Goal: Transaction & Acquisition: Download file/media

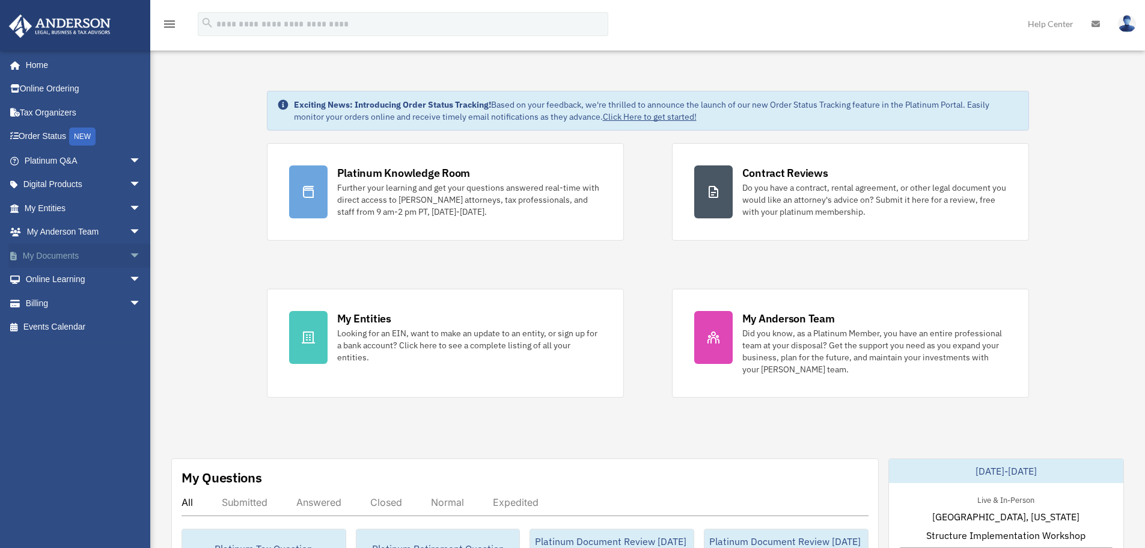
click at [129, 256] on span "arrow_drop_down" at bounding box center [141, 255] width 24 height 25
click at [53, 283] on link "Box" at bounding box center [88, 279] width 142 height 24
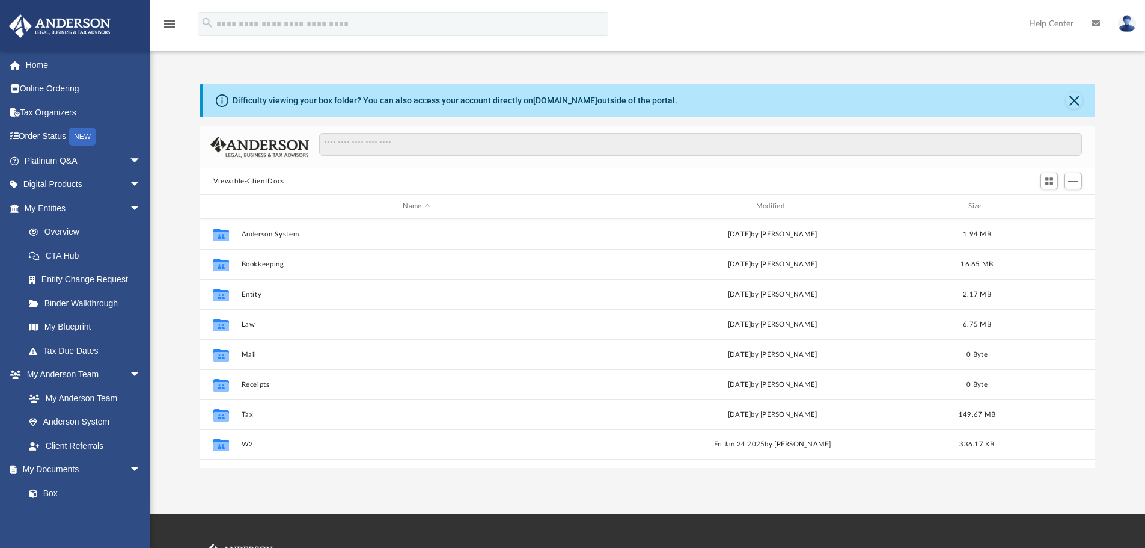
scroll to position [264, 886]
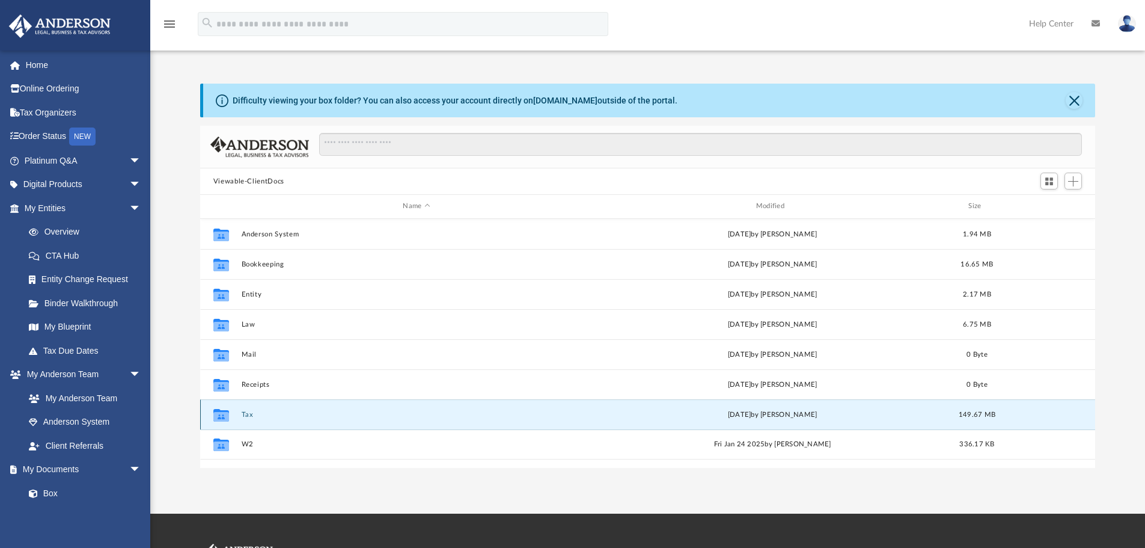
click at [248, 414] on button "Tax" at bounding box center [416, 415] width 350 height 8
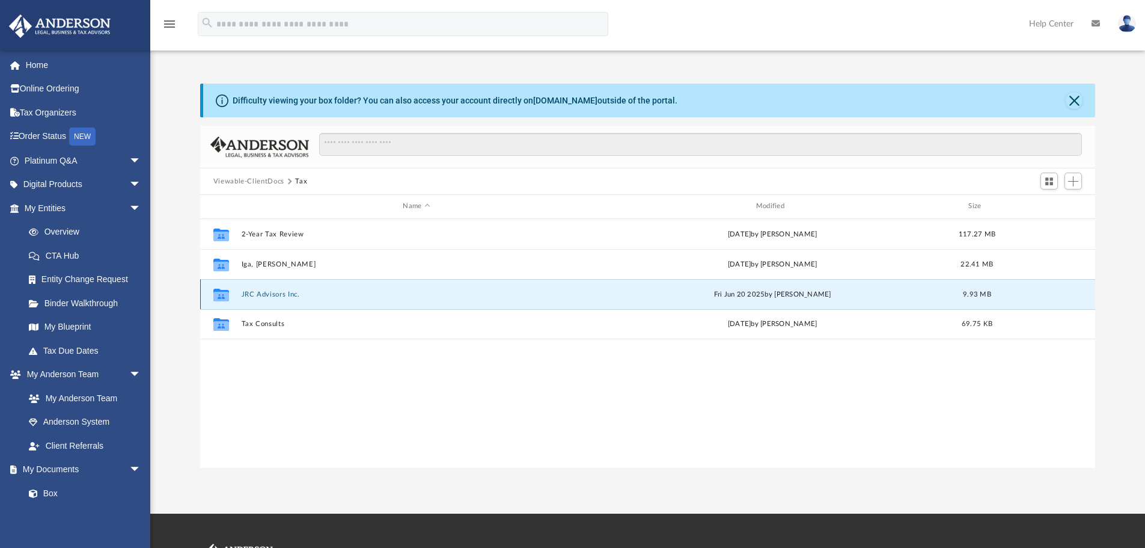
click at [262, 293] on button "JRC Advisors Inc." at bounding box center [416, 294] width 350 height 8
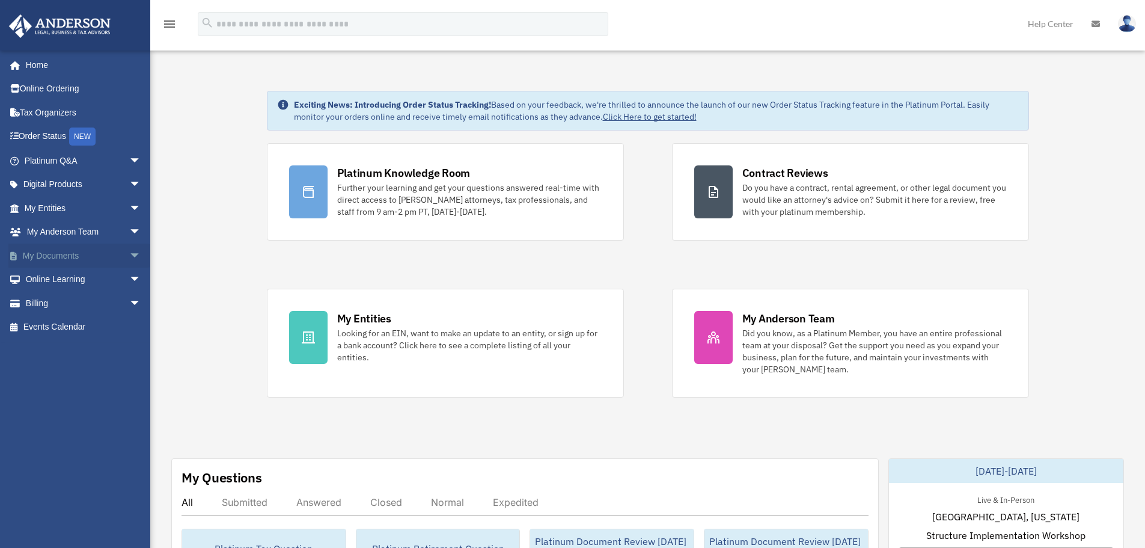
click at [129, 251] on span "arrow_drop_down" at bounding box center [141, 255] width 24 height 25
click at [72, 282] on link "Box" at bounding box center [88, 279] width 142 height 24
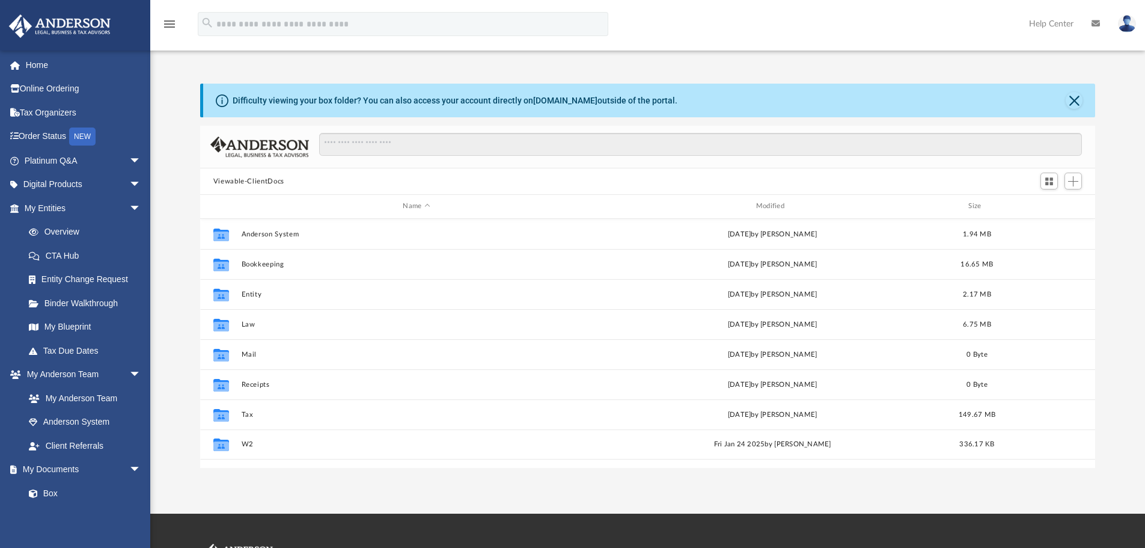
scroll to position [264, 886]
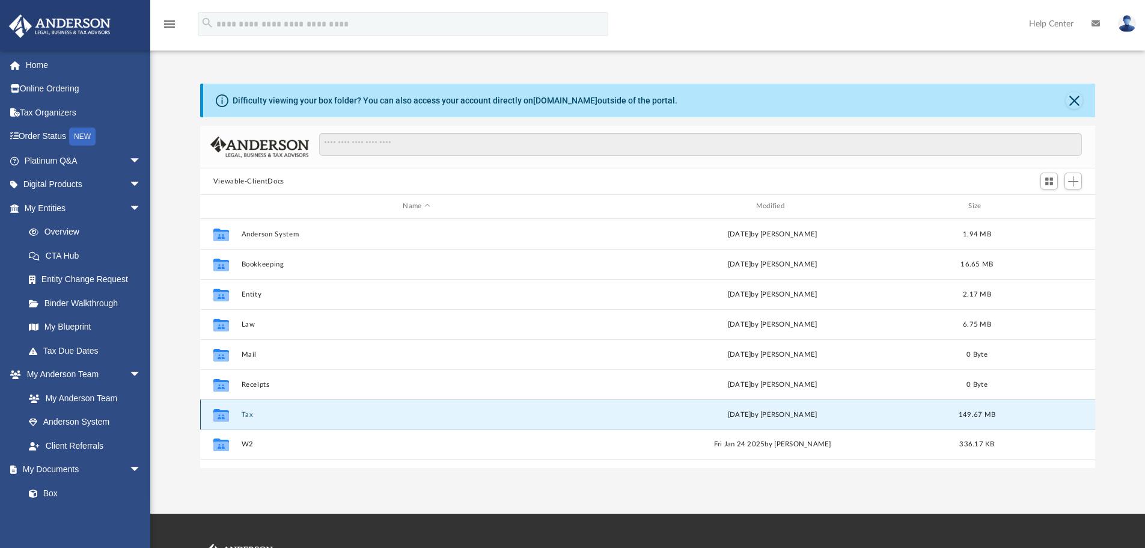
click at [246, 412] on button "Tax" at bounding box center [416, 415] width 350 height 8
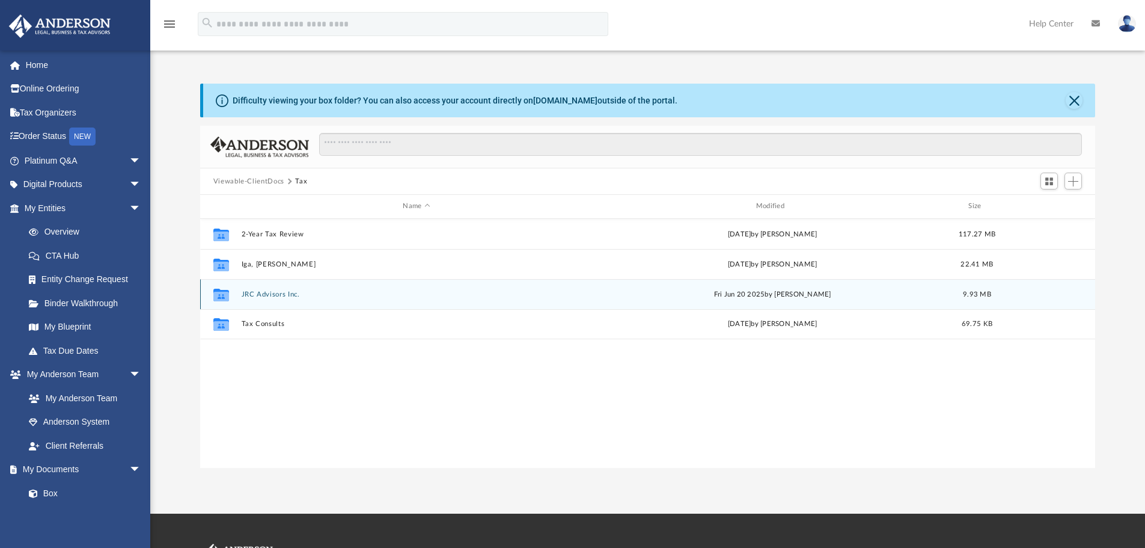
click at [277, 299] on div "Collaborated Folder JRC Advisors Inc. Fri Jun 20 2025 by Jasmine Splunge 9.93 MB" at bounding box center [648, 294] width 896 height 30
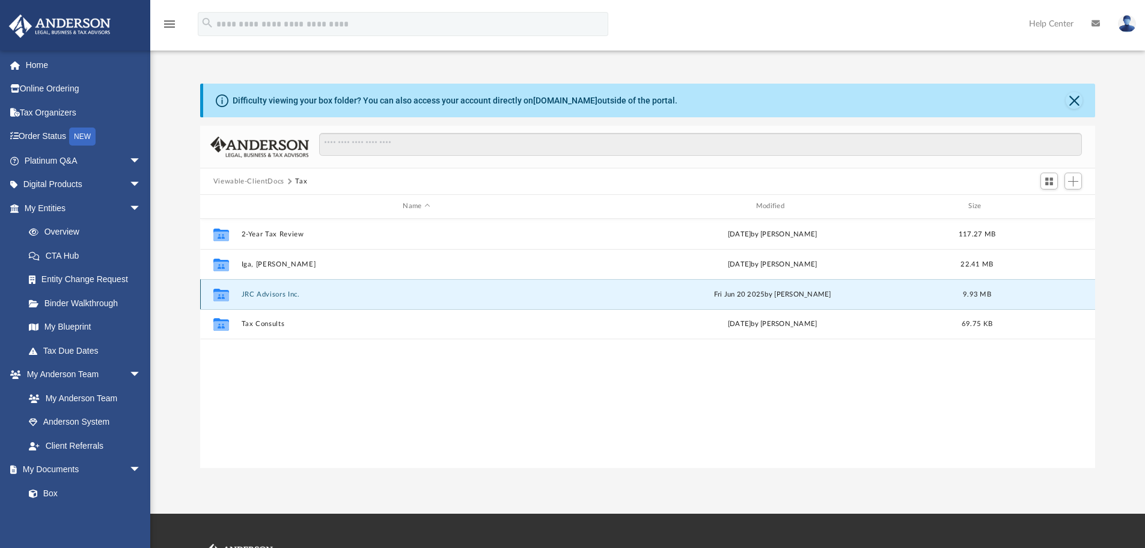
click at [277, 298] on button "JRC Advisors Inc." at bounding box center [416, 294] width 350 height 8
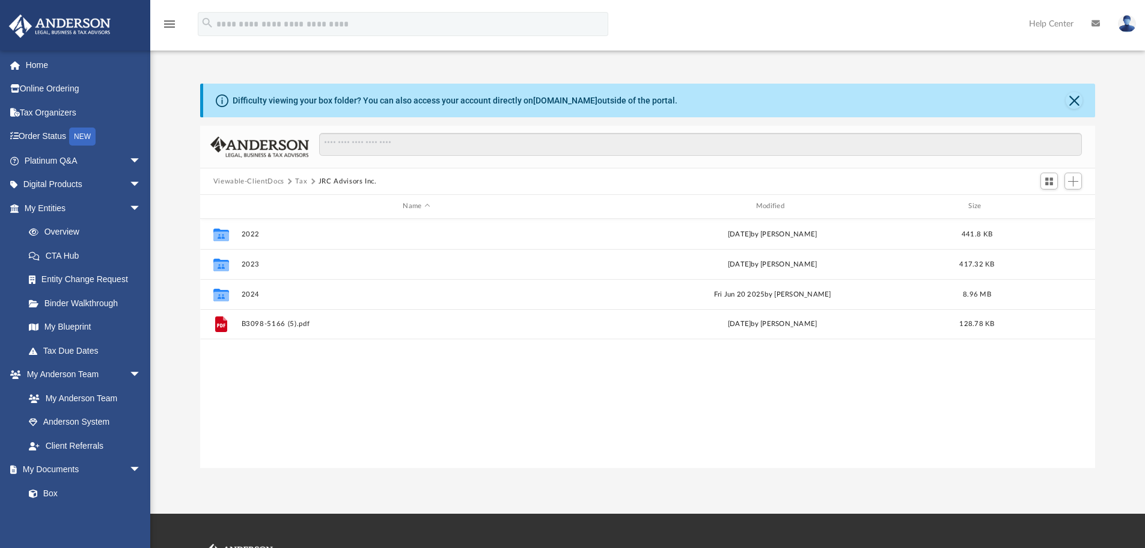
click at [299, 180] on button "Tax" at bounding box center [301, 181] width 12 height 11
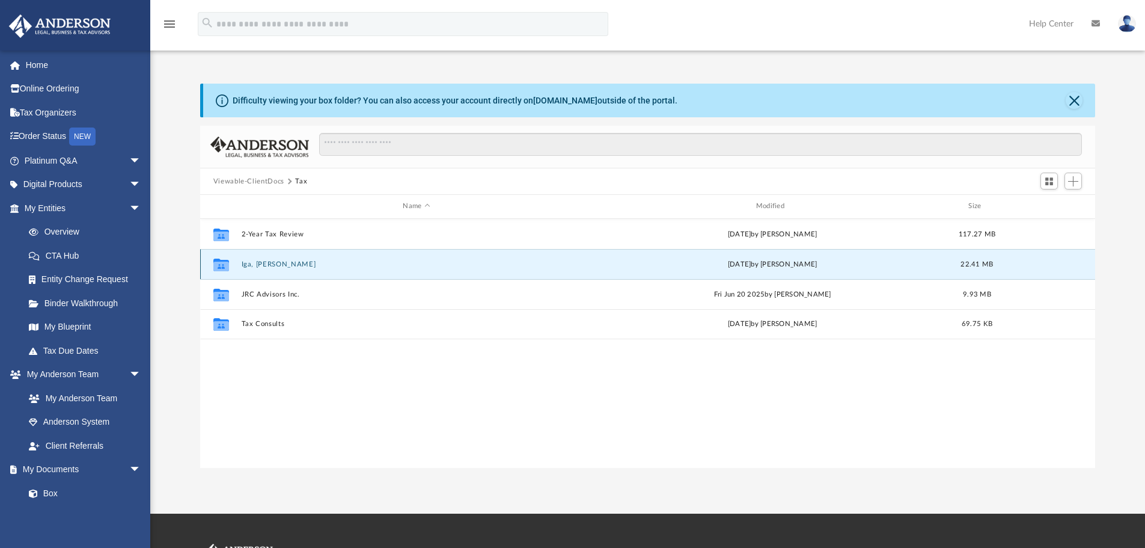
click at [273, 264] on button "Iga, Takenori" at bounding box center [416, 264] width 350 height 8
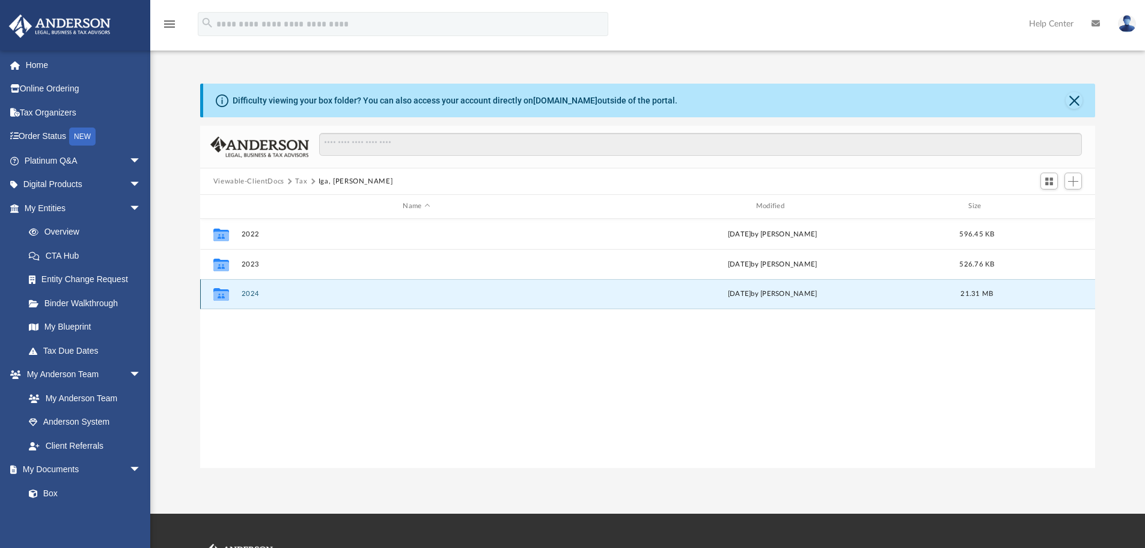
click at [253, 292] on button "2024" at bounding box center [416, 294] width 350 height 8
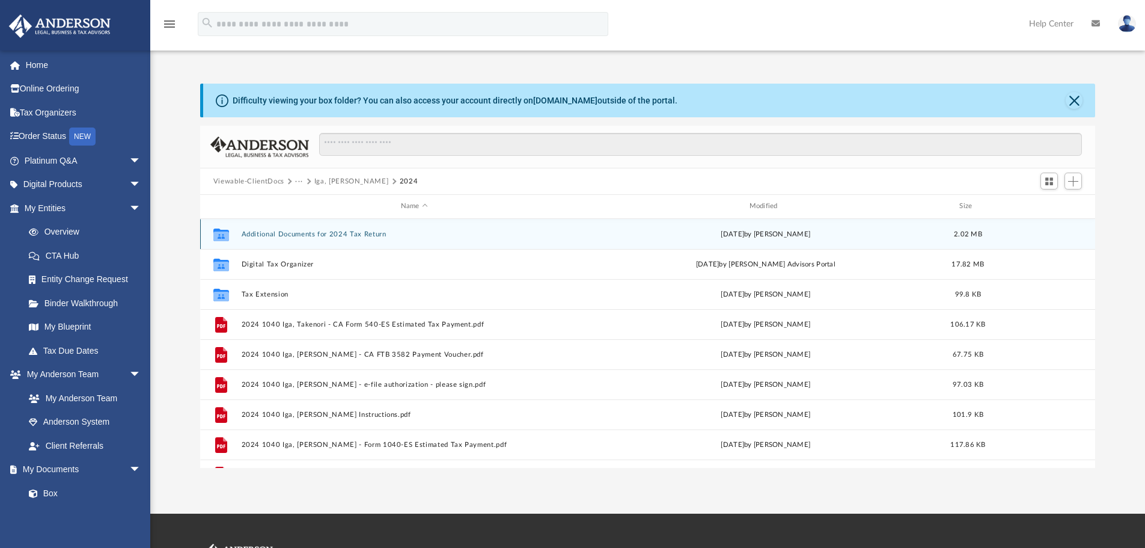
scroll to position [22, 0]
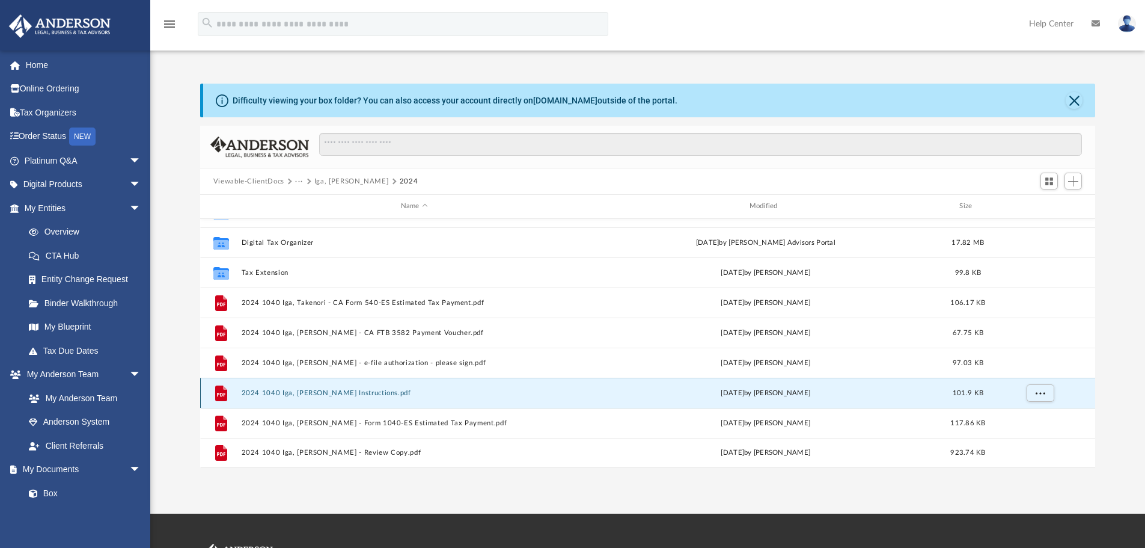
click at [359, 391] on button "2024 1040 Iga, Takenori - Filing Instructions.pdf" at bounding box center [414, 393] width 346 height 8
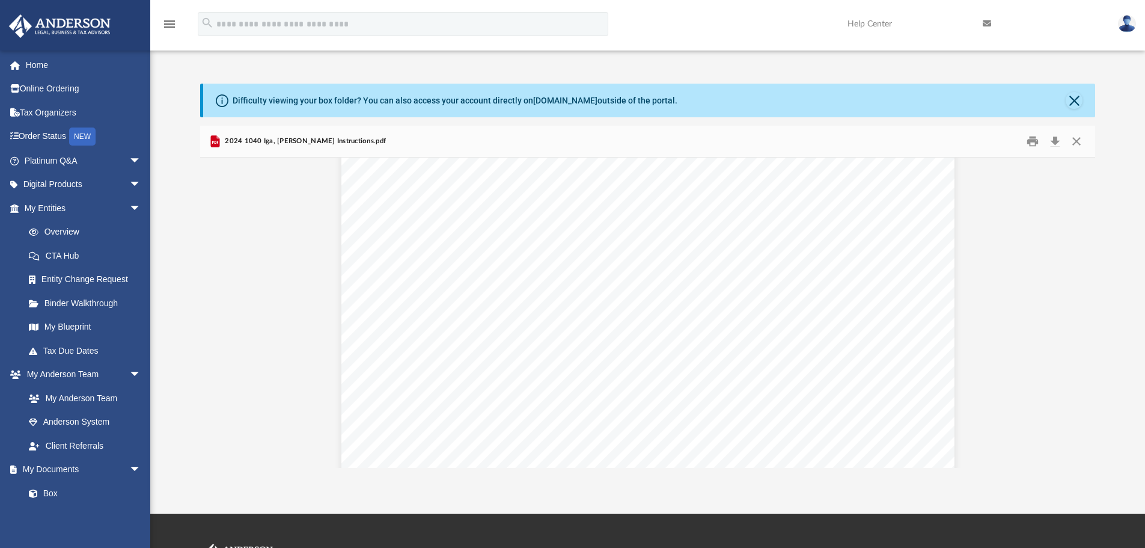
scroll to position [180, 0]
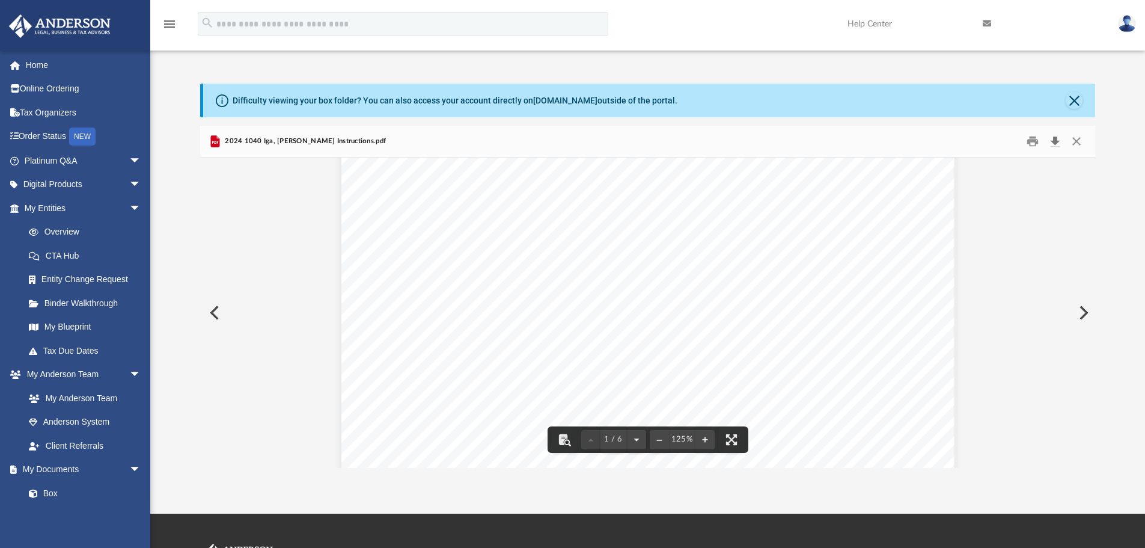
click at [1052, 142] on button "Download" at bounding box center [1055, 141] width 22 height 19
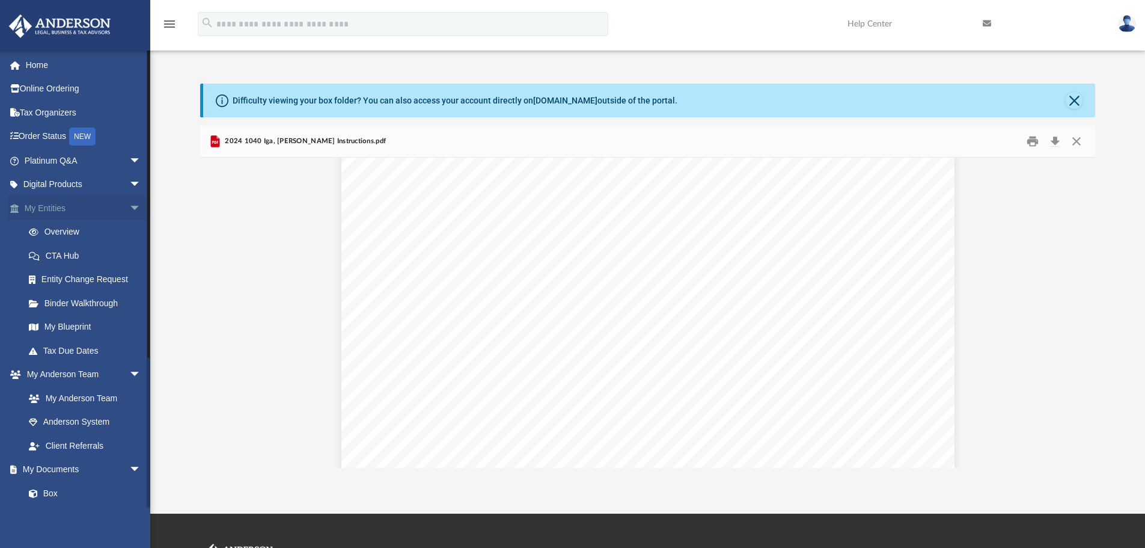
click at [129, 213] on span "arrow_drop_down" at bounding box center [141, 208] width 24 height 25
click at [129, 213] on span "arrow_drop_up" at bounding box center [141, 208] width 24 height 25
click at [129, 213] on span "arrow_drop_down" at bounding box center [141, 208] width 24 height 25
click at [129, 213] on span "arrow_drop_up" at bounding box center [141, 208] width 24 height 25
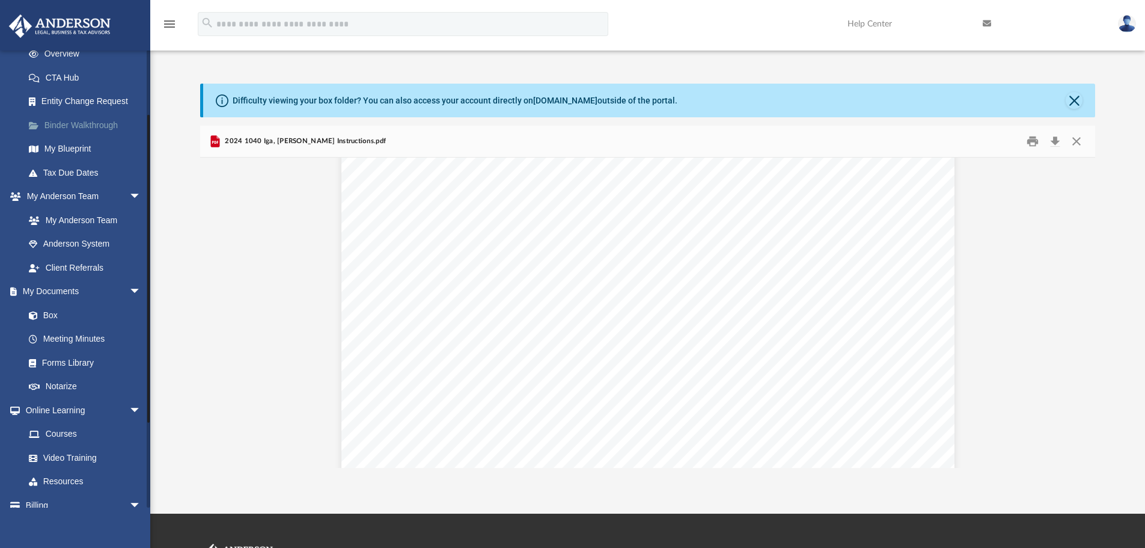
scroll to position [180, 0]
click at [75, 306] on link "Box" at bounding box center [88, 313] width 142 height 24
click at [64, 316] on link "Box" at bounding box center [88, 313] width 142 height 24
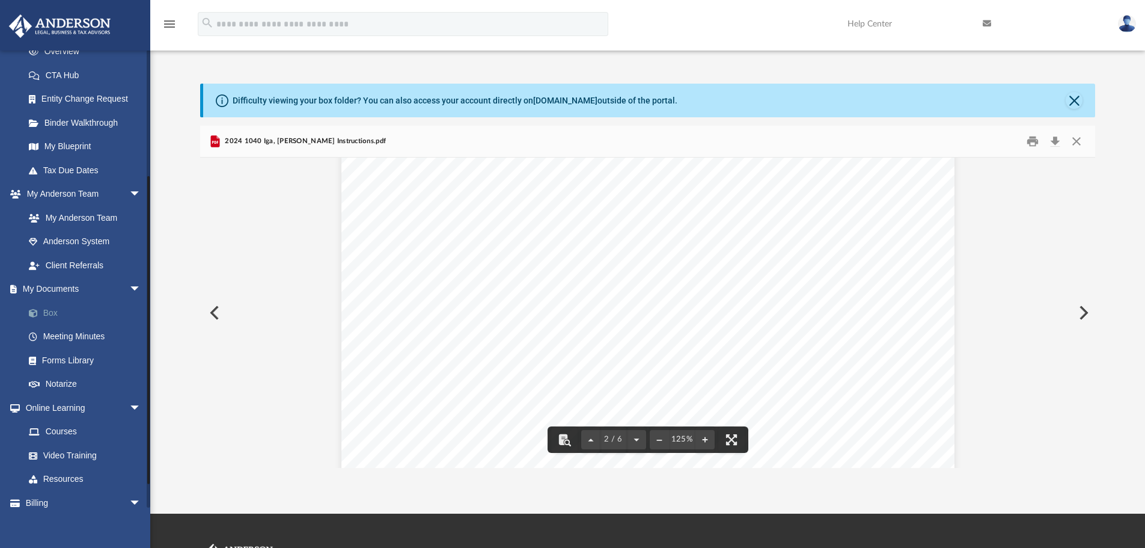
click at [65, 314] on link "Box" at bounding box center [88, 313] width 142 height 24
click at [216, 316] on button "Preview" at bounding box center [213, 313] width 26 height 34
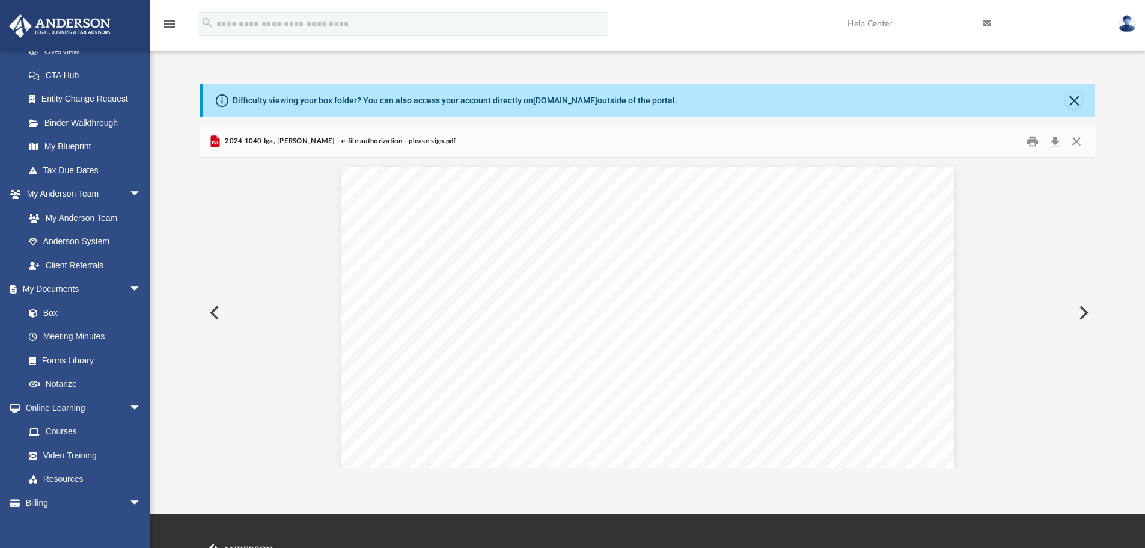
click at [216, 316] on button "Preview" at bounding box center [213, 313] width 26 height 34
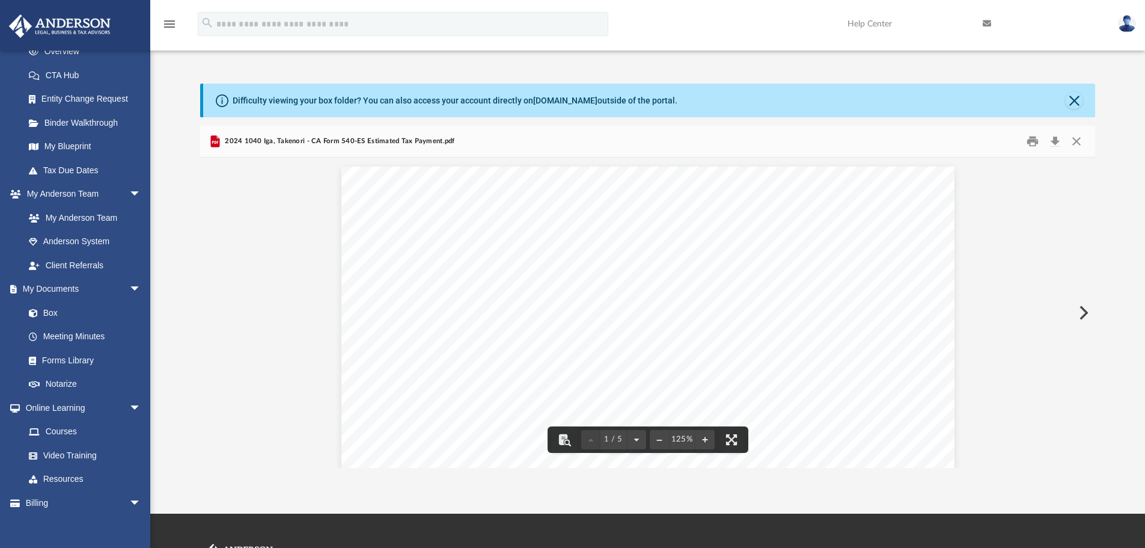
click at [1081, 311] on button "Preview" at bounding box center [1082, 313] width 26 height 34
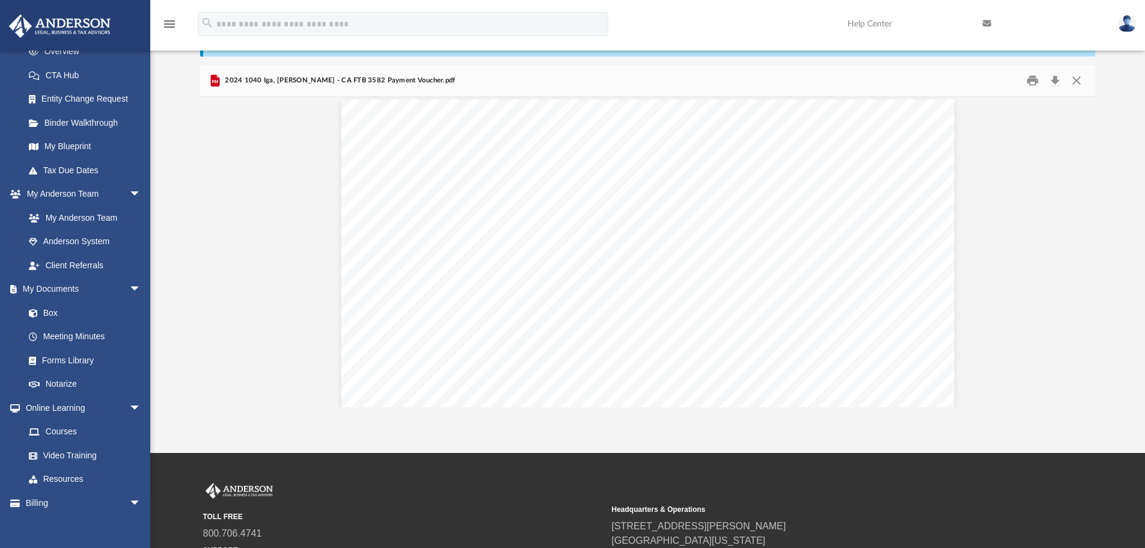
scroll to position [0, 0]
click at [1054, 88] on button "Download" at bounding box center [1055, 81] width 22 height 19
click at [1083, 253] on button "Preview" at bounding box center [1082, 252] width 26 height 34
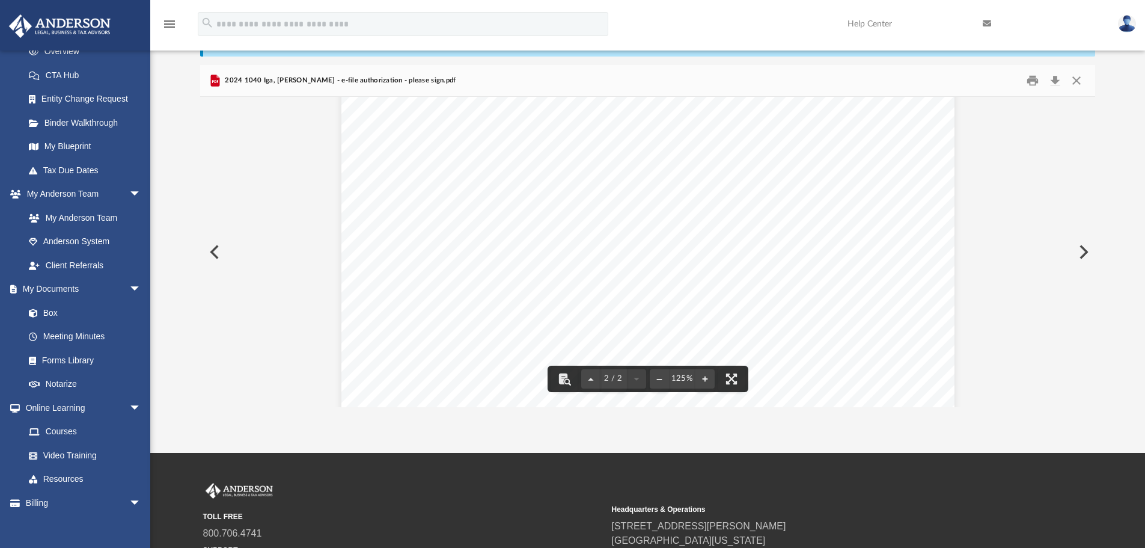
scroll to position [1313, 0]
click at [1076, 248] on button "Preview" at bounding box center [1082, 252] width 26 height 34
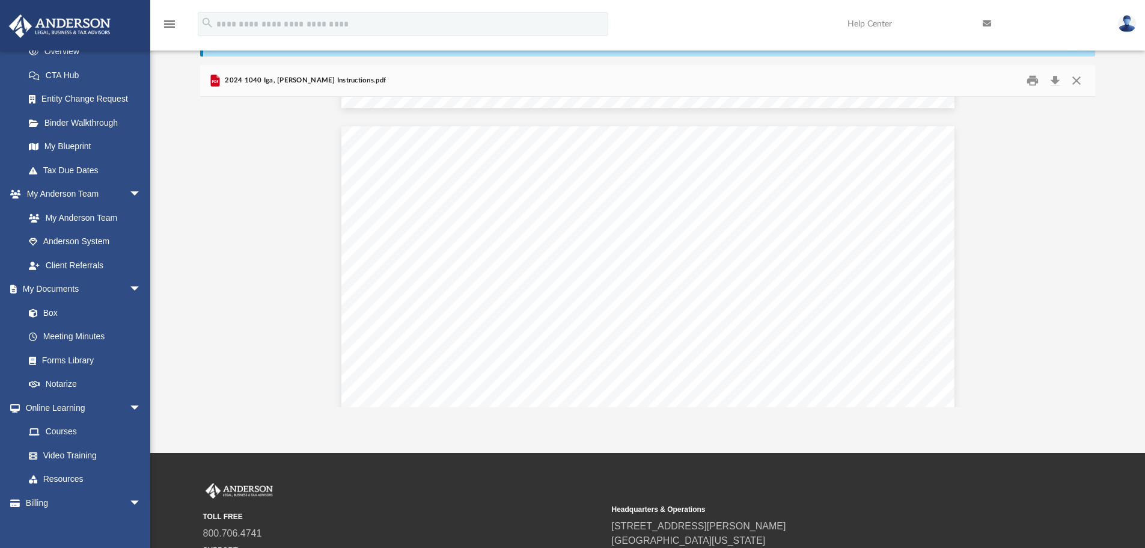
scroll to position [781, 0]
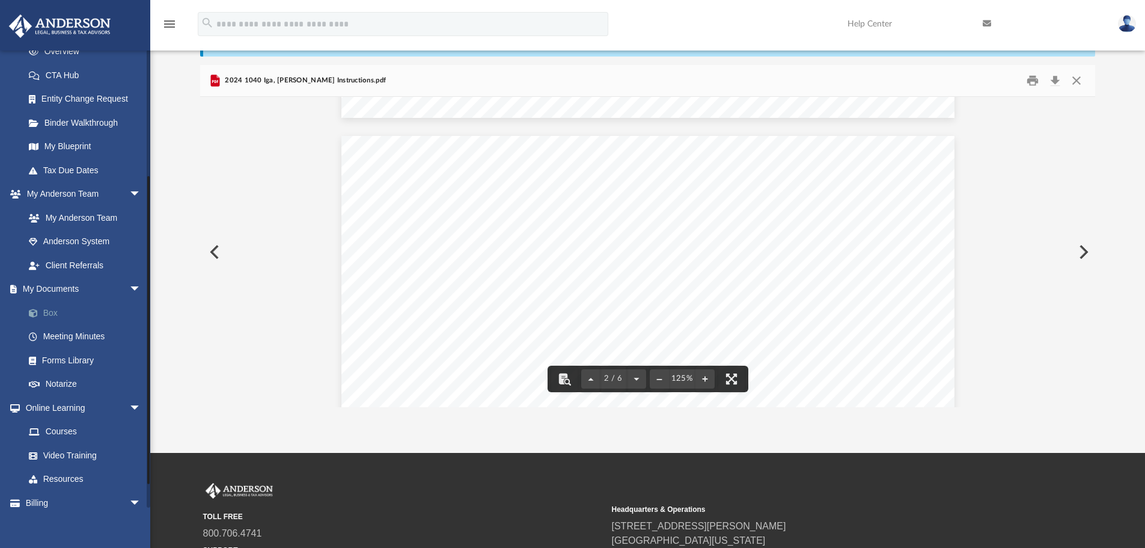
click at [55, 313] on link "Box" at bounding box center [88, 313] width 142 height 24
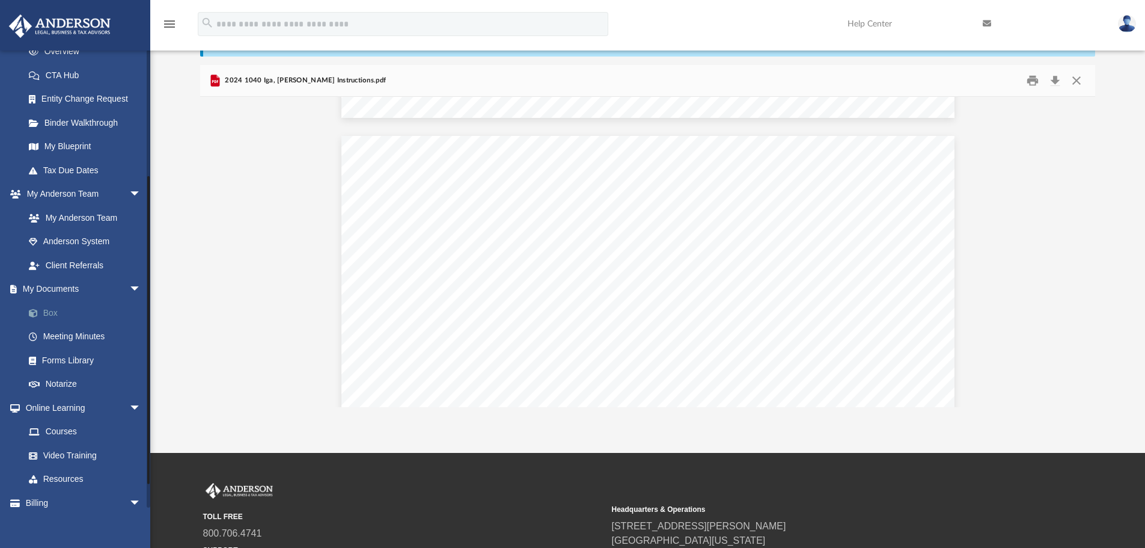
click at [55, 313] on link "Box" at bounding box center [88, 313] width 142 height 24
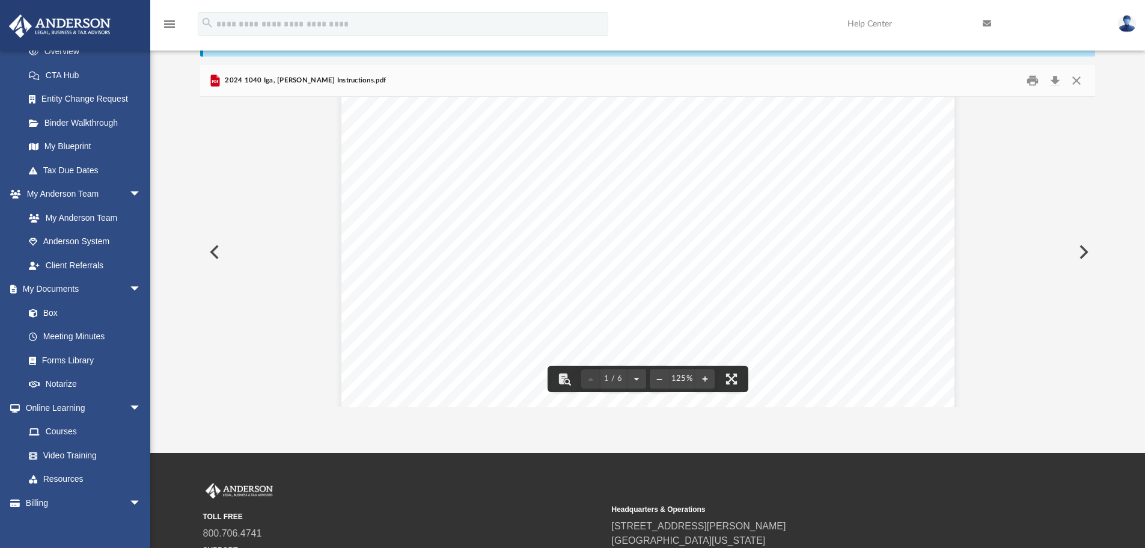
scroll to position [0, 0]
click at [44, 317] on link "Box" at bounding box center [88, 313] width 142 height 24
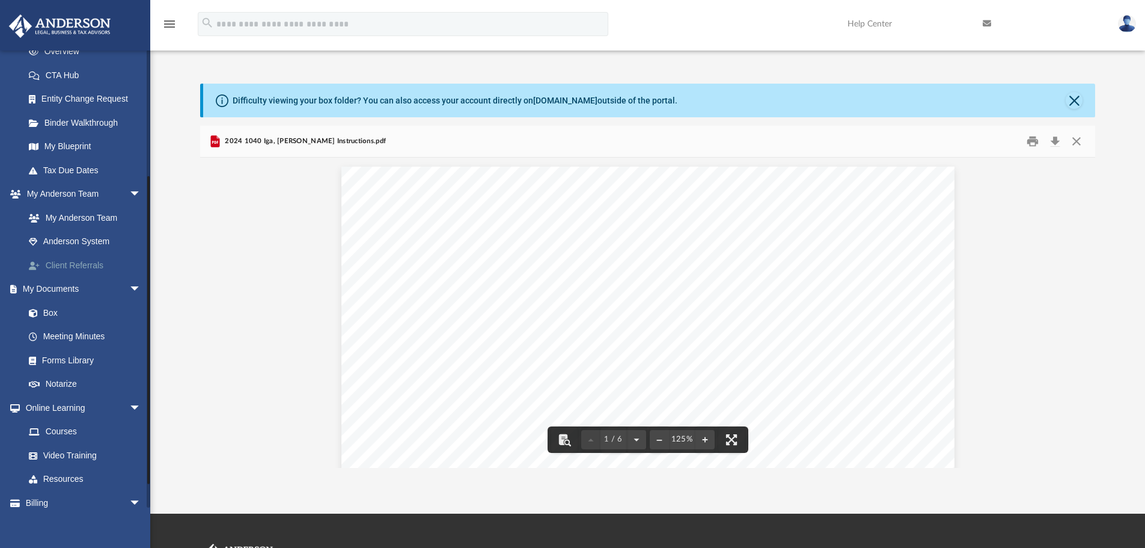
click at [94, 261] on link "Client Referrals" at bounding box center [88, 265] width 142 height 24
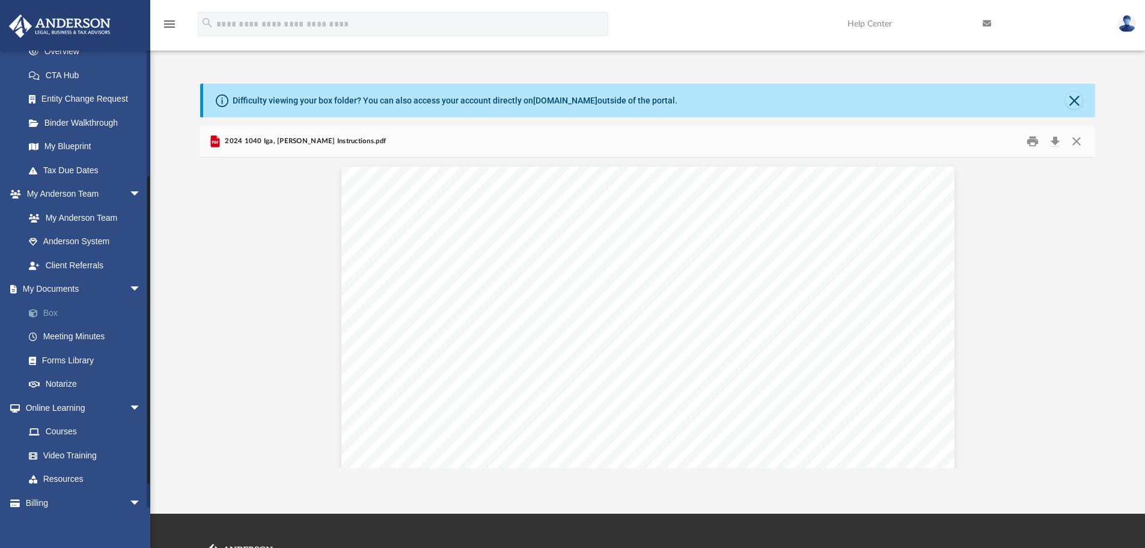
click at [49, 310] on link "Box" at bounding box center [88, 313] width 142 height 24
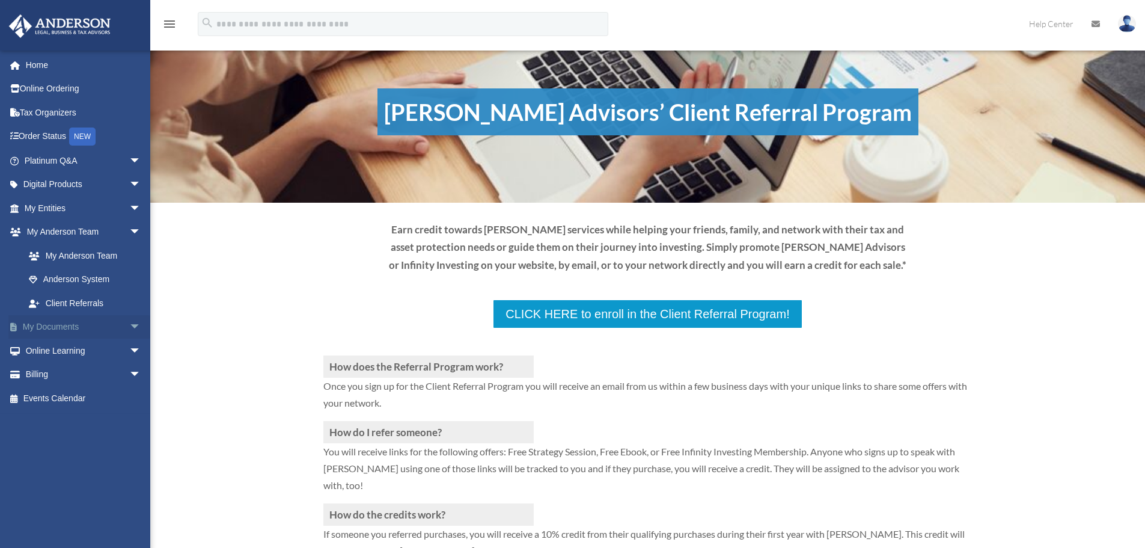
click at [129, 325] on span "arrow_drop_down" at bounding box center [141, 327] width 24 height 25
click at [64, 352] on link "Box" at bounding box center [88, 350] width 142 height 24
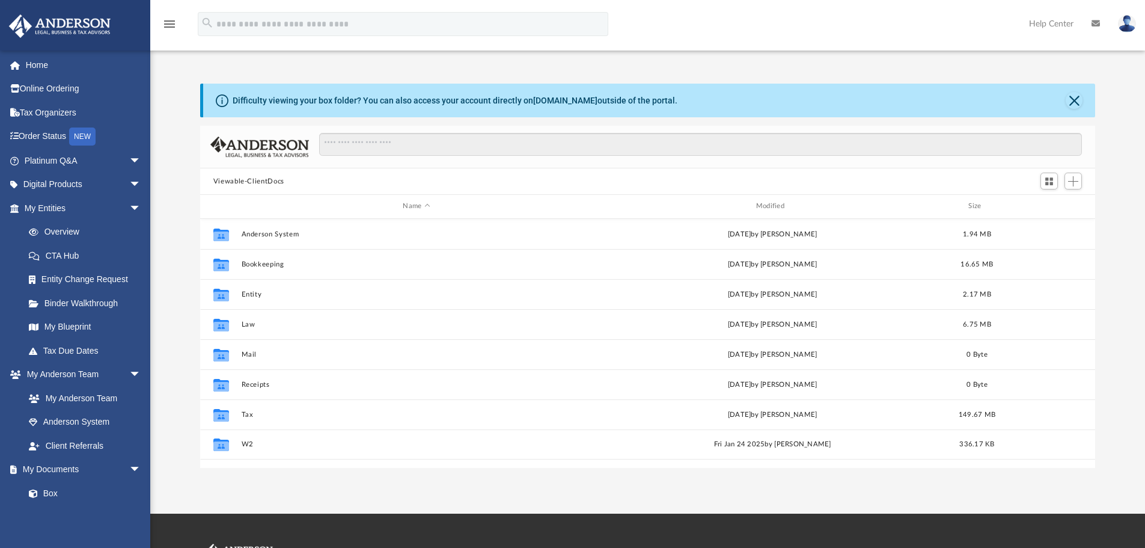
scroll to position [264, 886]
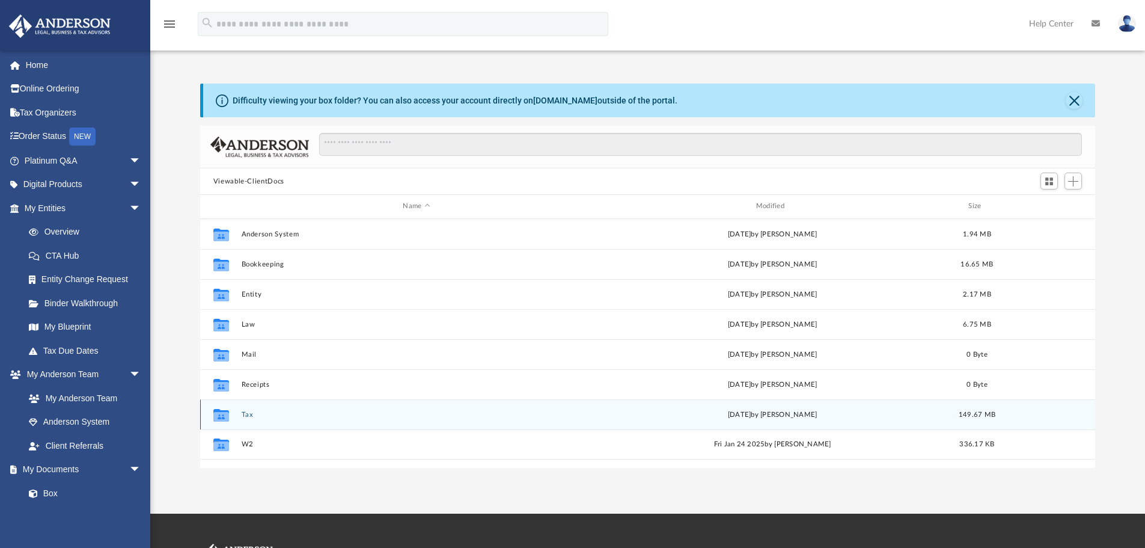
click at [242, 415] on button "Tax" at bounding box center [416, 415] width 350 height 8
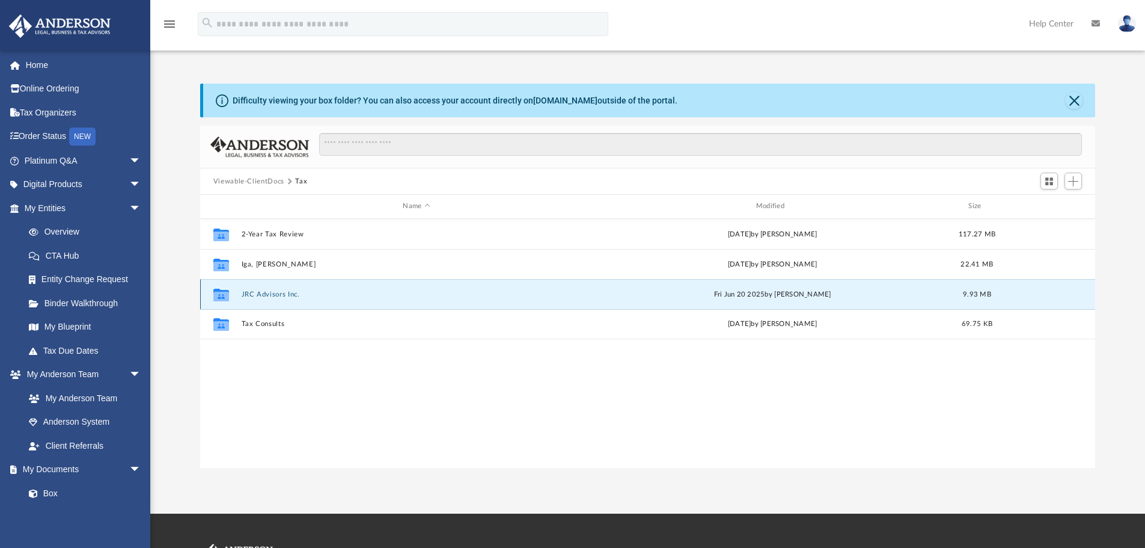
click at [272, 293] on button "JRC Advisors Inc." at bounding box center [416, 294] width 350 height 8
click at [246, 294] on button "2024" at bounding box center [416, 294] width 350 height 8
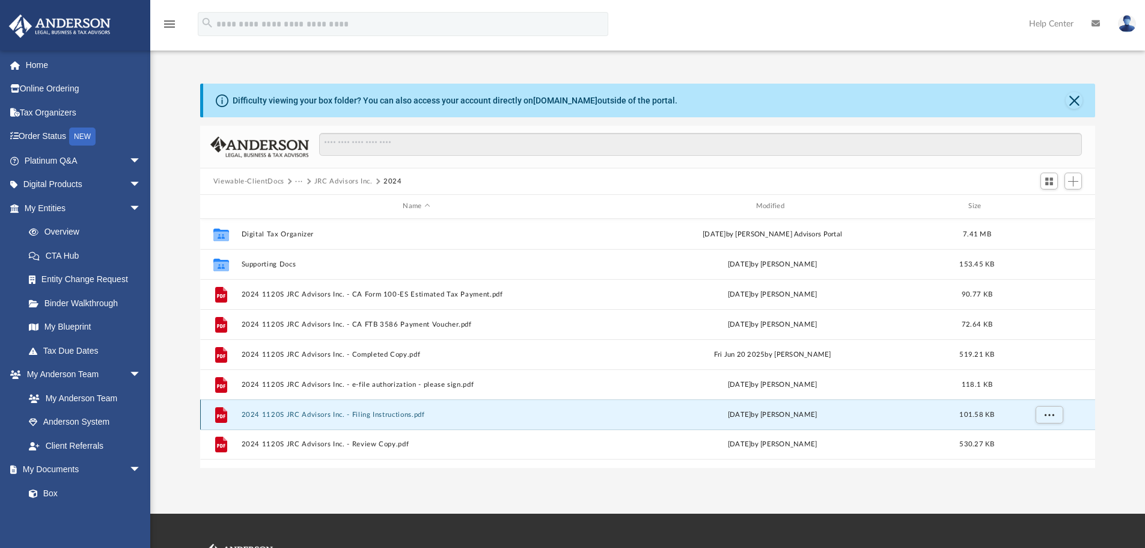
click at [325, 417] on button "2024 1120S JRC Advisors Inc. - Filing Instructions.pdf" at bounding box center [416, 415] width 350 height 8
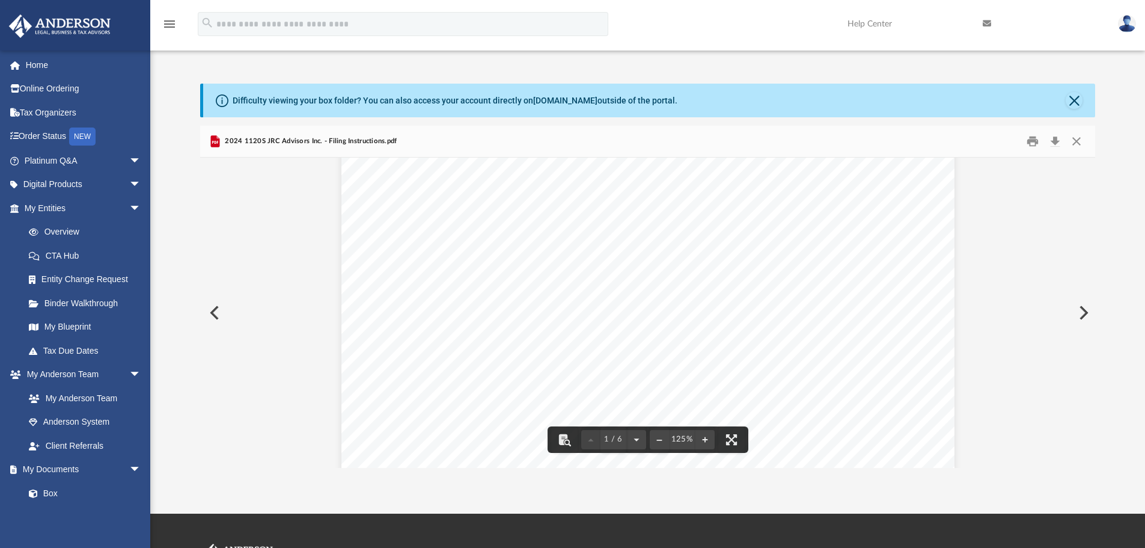
scroll to position [0, 0]
click at [1076, 104] on button "Close" at bounding box center [1074, 100] width 17 height 17
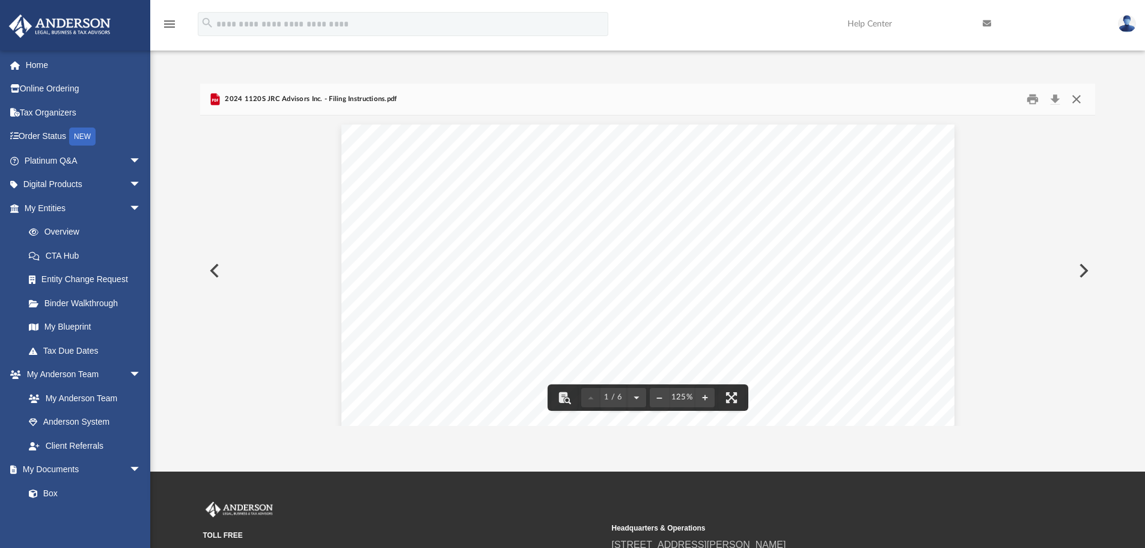
click at [1080, 101] on button "Close" at bounding box center [1077, 99] width 22 height 19
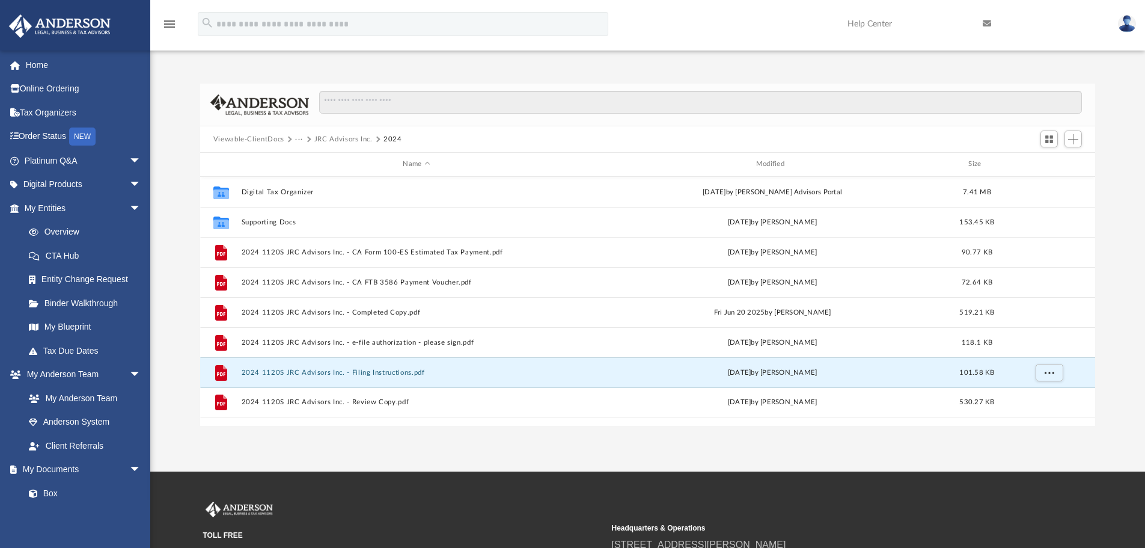
click at [267, 139] on button "Viewable-ClientDocs" at bounding box center [248, 139] width 71 height 11
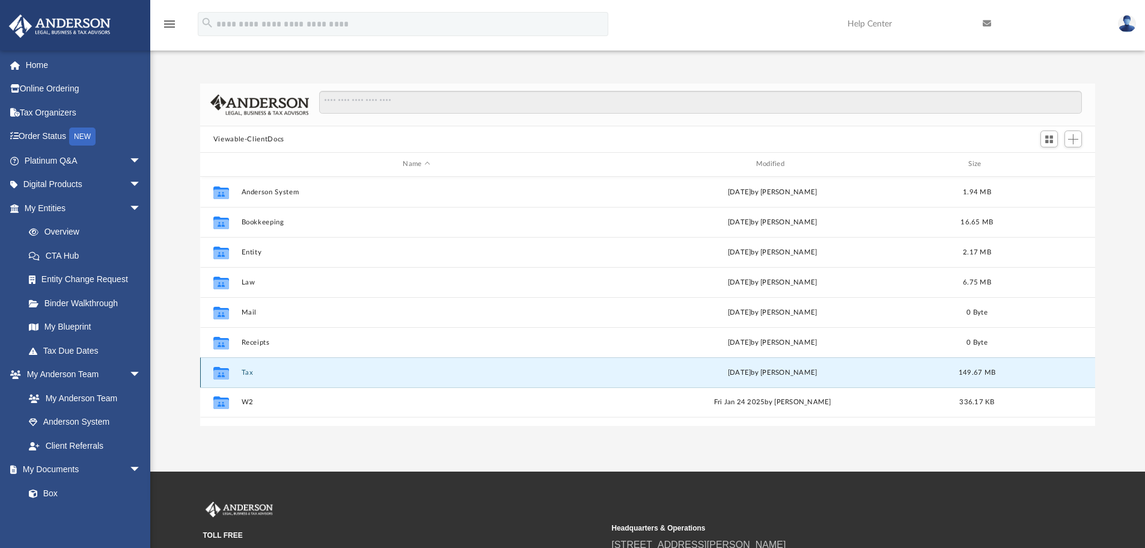
click at [251, 370] on button "Tax" at bounding box center [416, 372] width 350 height 8
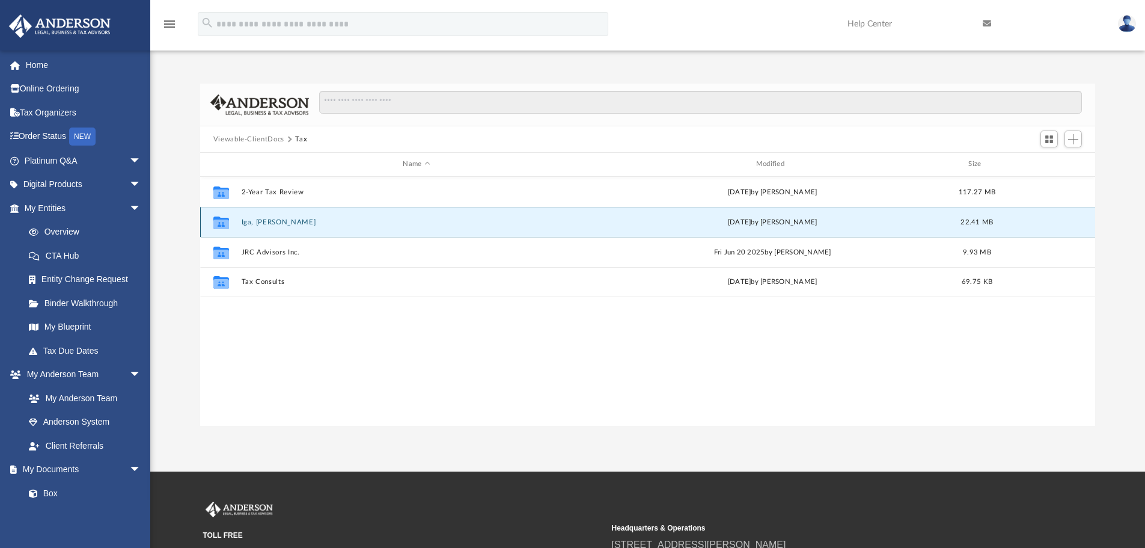
click at [267, 222] on button "Iga, Takenori" at bounding box center [416, 222] width 350 height 8
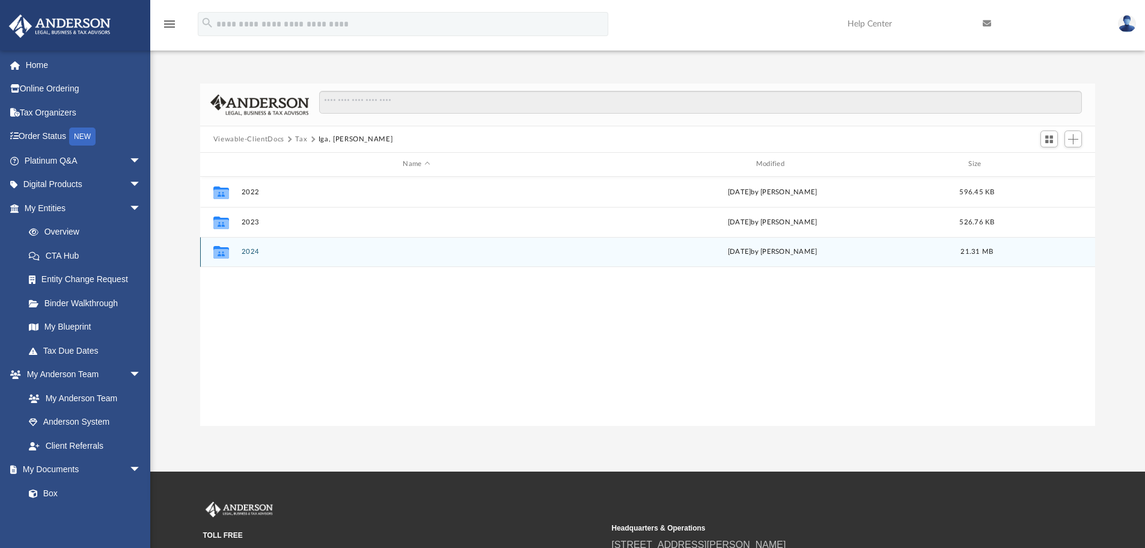
click at [244, 251] on button "2024" at bounding box center [416, 252] width 350 height 8
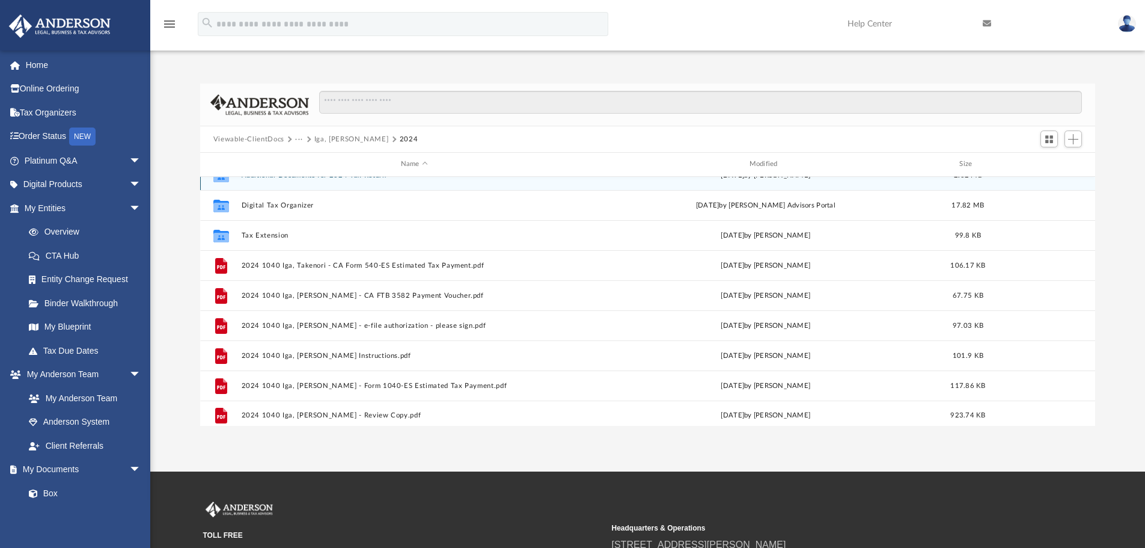
scroll to position [22, 0]
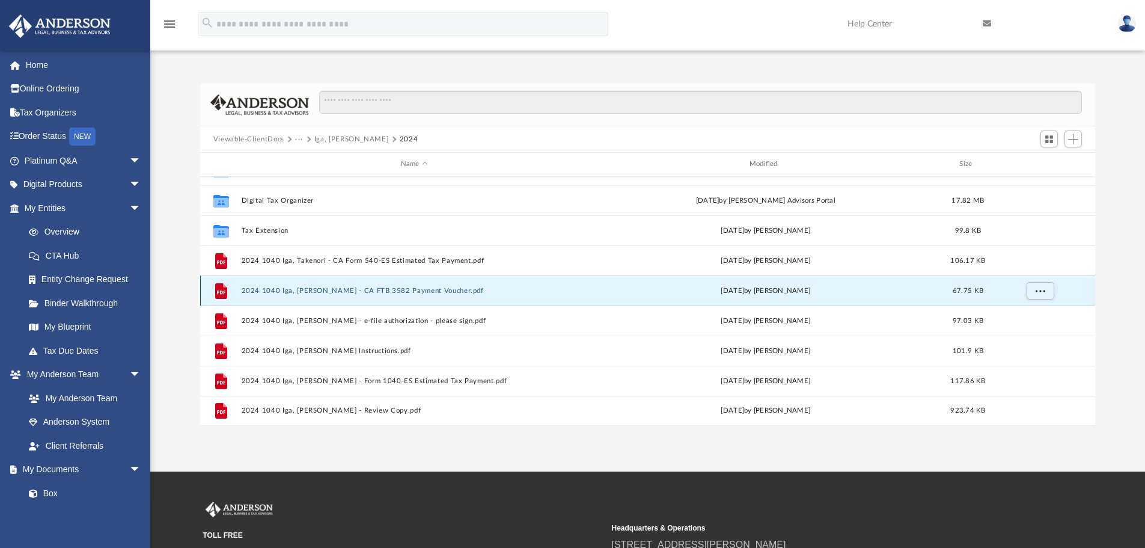
click at [298, 294] on button "2024 1040 Iga, Takenori - CA FTB 3582 Payment Voucher.pdf" at bounding box center [414, 291] width 346 height 8
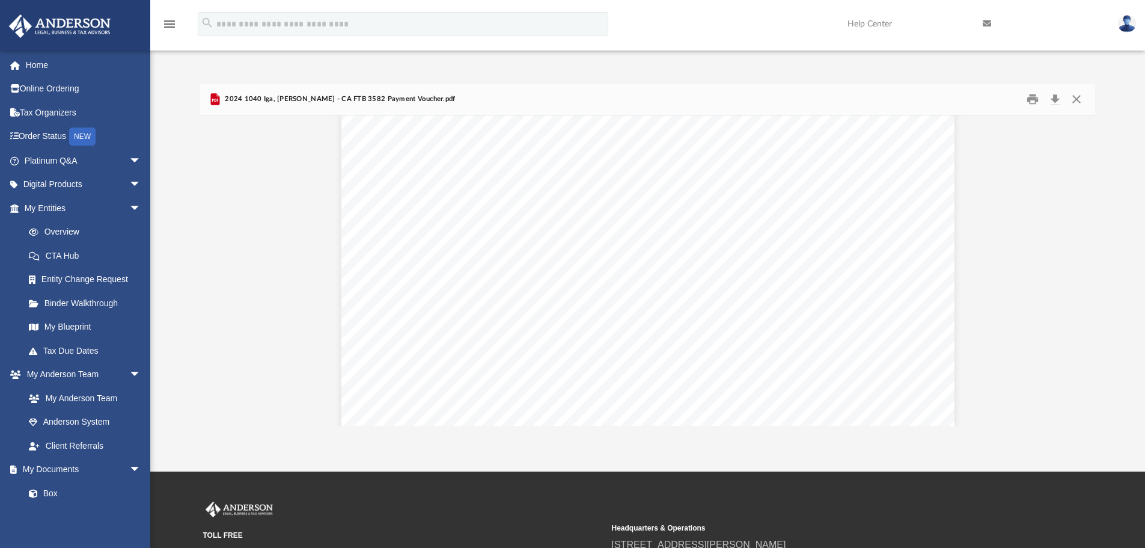
scroll to position [0, 0]
click at [1070, 99] on button "Close" at bounding box center [1077, 99] width 22 height 19
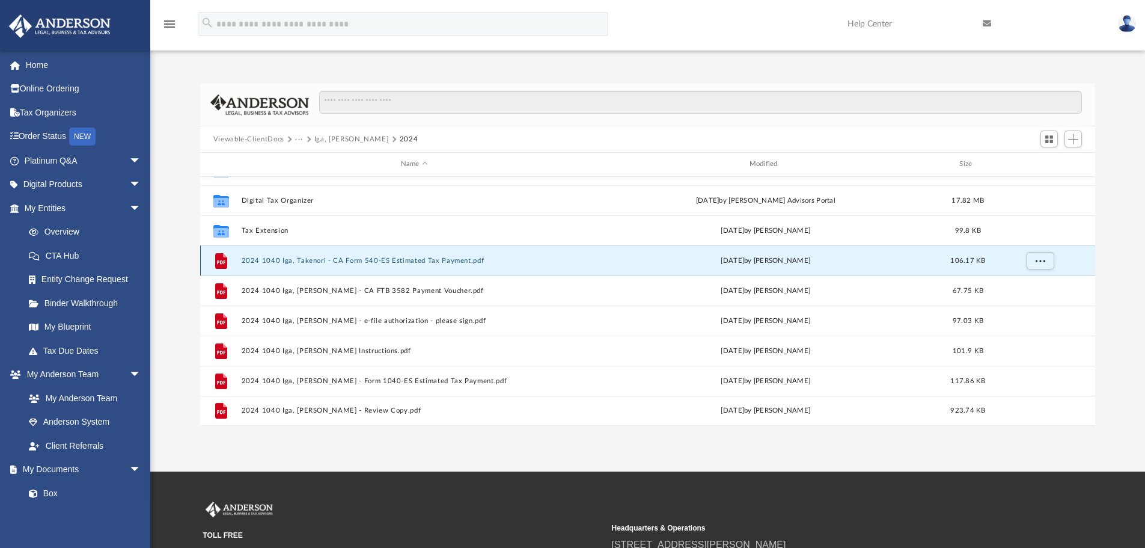
click at [445, 260] on button "2024 1040 Iga, Takenori - CA Form 540-ES Estimated Tax Payment.pdf" at bounding box center [414, 261] width 346 height 8
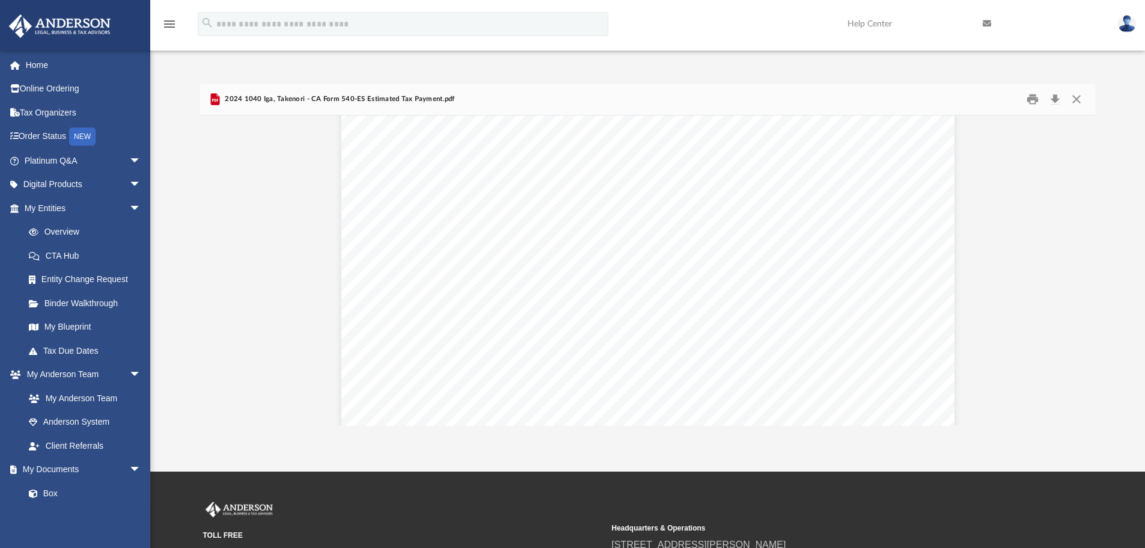
scroll to position [2164, 0]
click at [1053, 102] on button "Download" at bounding box center [1055, 99] width 22 height 19
